Goal: Task Accomplishment & Management: Use online tool/utility

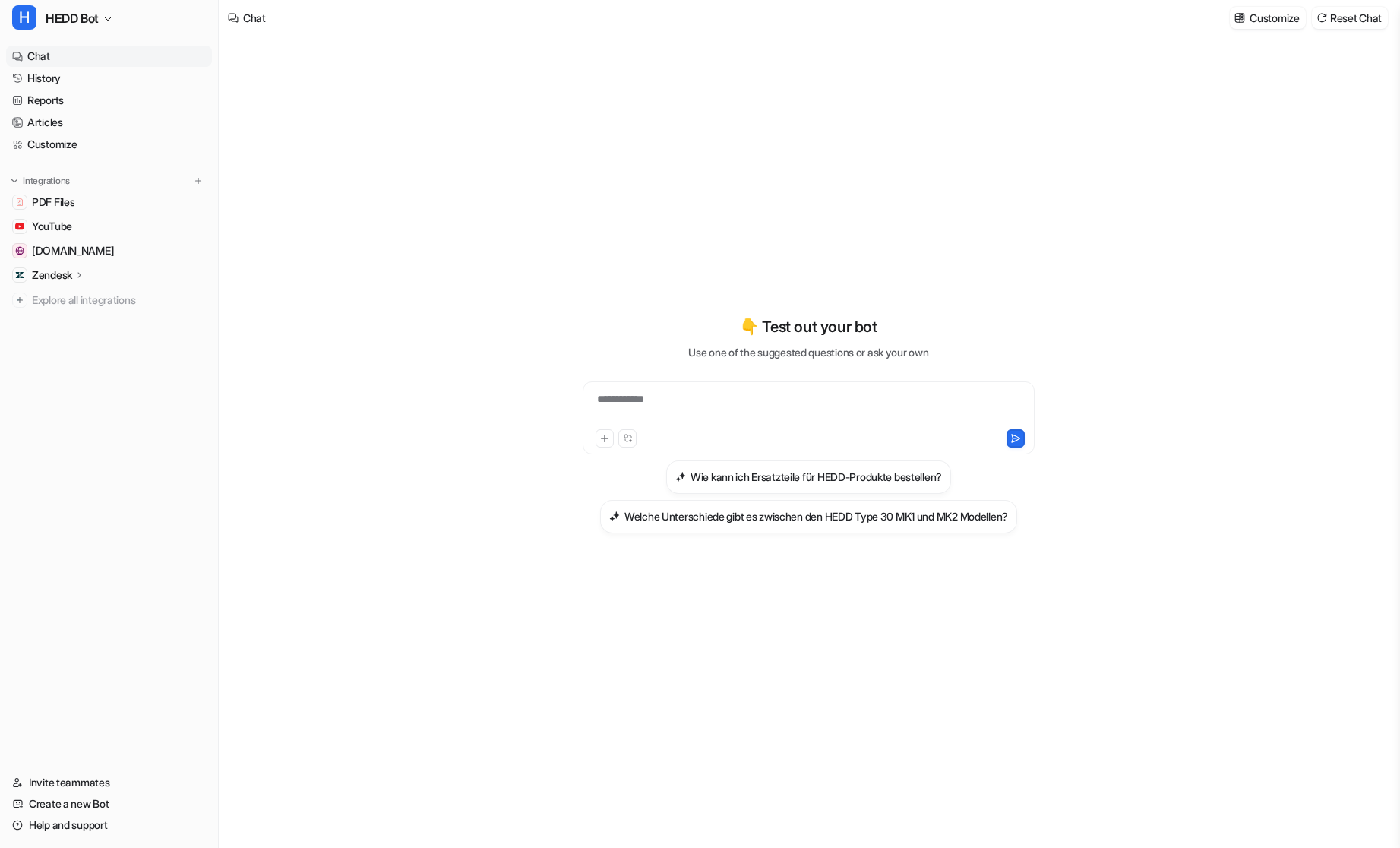
type textarea "**********"
click at [66, 152] on link "Customize" at bounding box center [109, 144] width 206 height 22
